Goal: Information Seeking & Learning: Learn about a topic

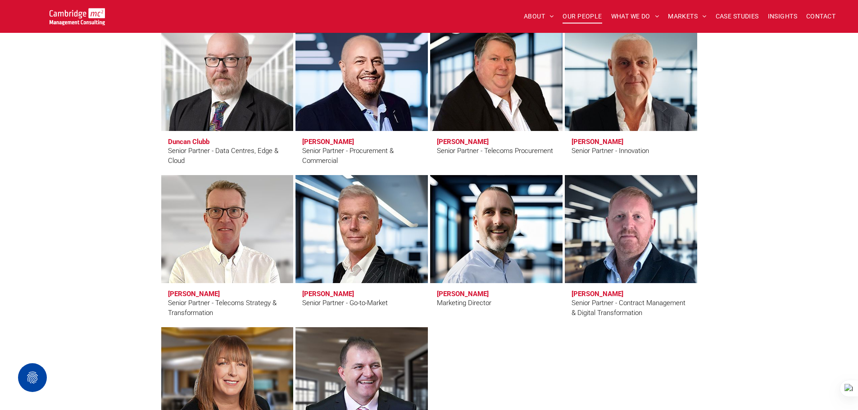
scroll to position [1306, 0]
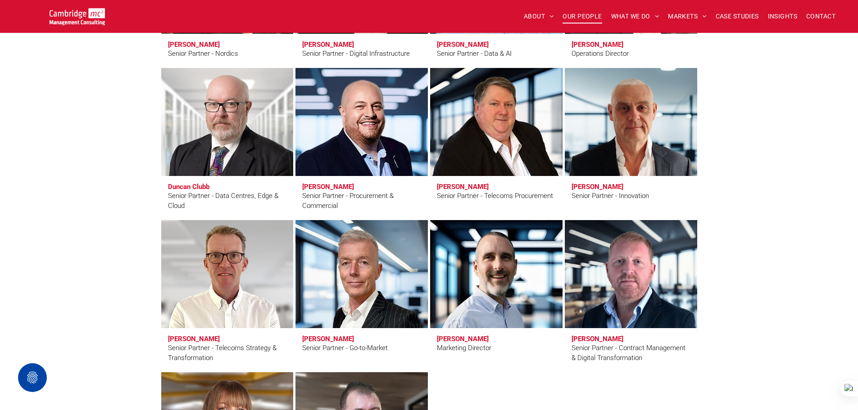
click at [771, 233] on div "Senior Partners Erling Aronsveen Senior Partner - Nordics Andy Bax Senior Partn…" at bounding box center [429, 216] width 858 height 699
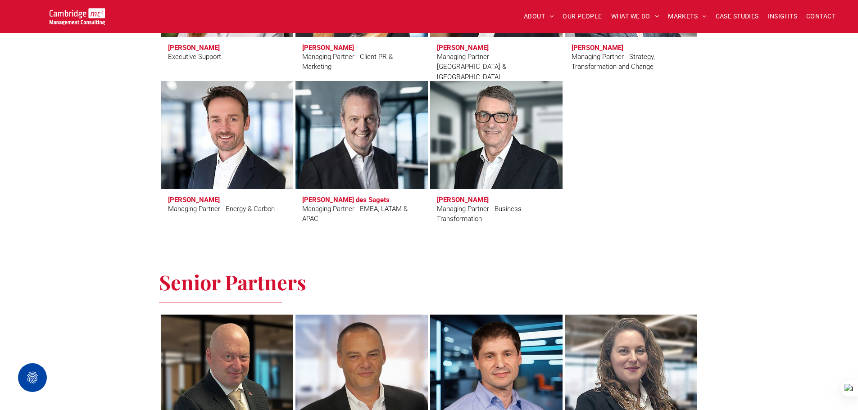
scroll to position [901, 0]
